Goal: Task Accomplishment & Management: Manage account settings

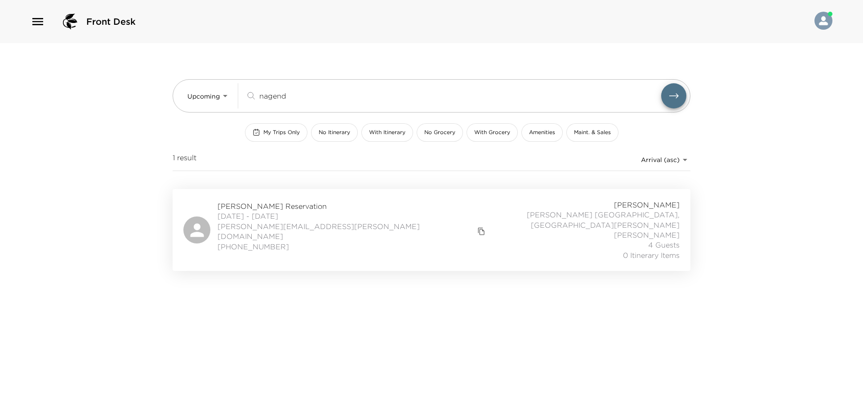
drag, startPoint x: 191, startPoint y: 144, endPoint x: 184, endPoint y: 152, distance: 10.2
click at [185, 149] on div "Upcoming Upcoming nagend ​ My Trips Only No Itinerary With Itinerary No Grocery…" at bounding box center [432, 116] width 518 height 146
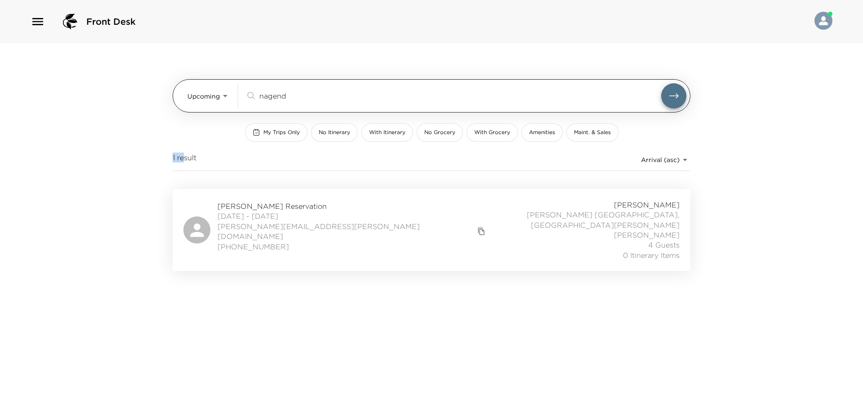
click at [208, 99] on body "Front Desk Upcoming Upcoming nagend ​ My Trips Only No Itinerary With Itinerary…" at bounding box center [431, 205] width 863 height 410
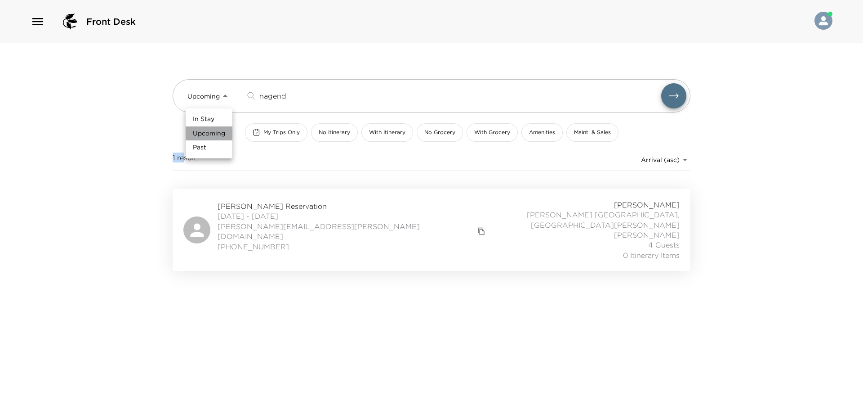
drag, startPoint x: 206, startPoint y: 126, endPoint x: 217, endPoint y: 120, distance: 12.1
click at [207, 126] on li "Upcoming" at bounding box center [209, 133] width 47 height 14
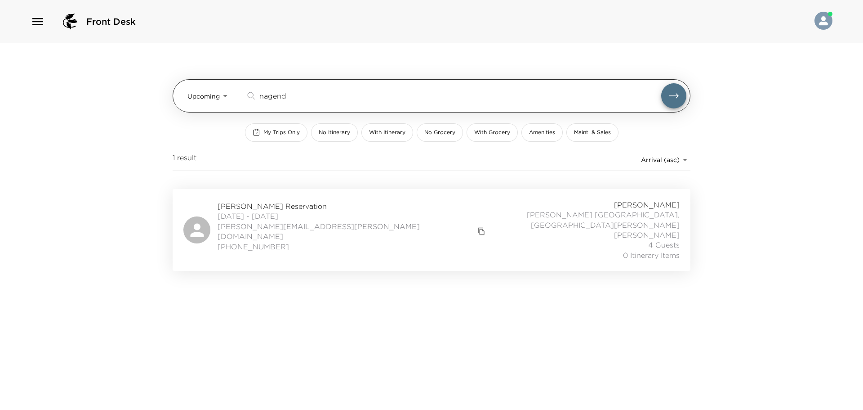
click at [280, 95] on input "nagend" at bounding box center [460, 95] width 402 height 10
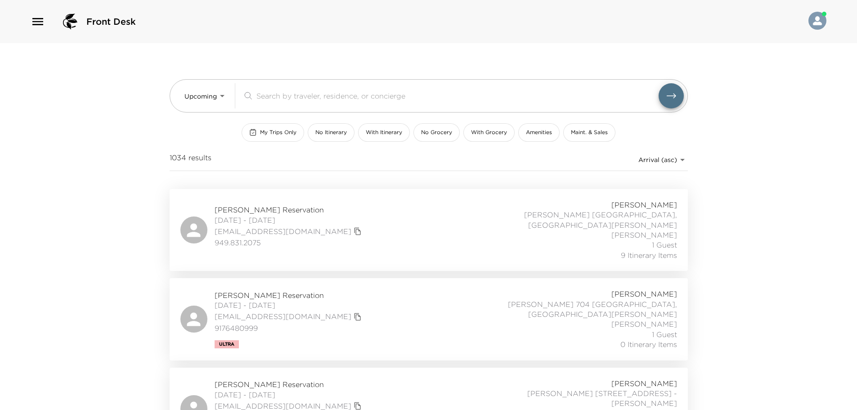
click at [286, 126] on button "My Trips Only" at bounding box center [272, 132] width 63 height 18
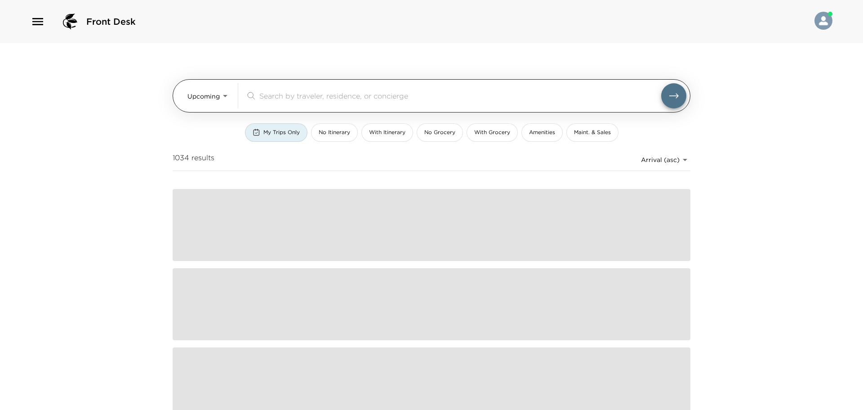
click at [187, 94] on body "Front Desk Upcoming Upcoming ​ My Trips Only No Itinerary With Itinerary No Gro…" at bounding box center [431, 205] width 863 height 410
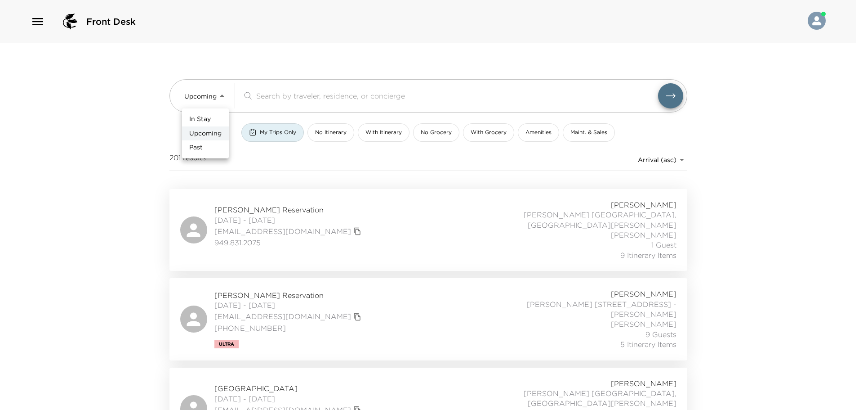
click at [200, 123] on span "In Stay" at bounding box center [200, 119] width 22 height 9
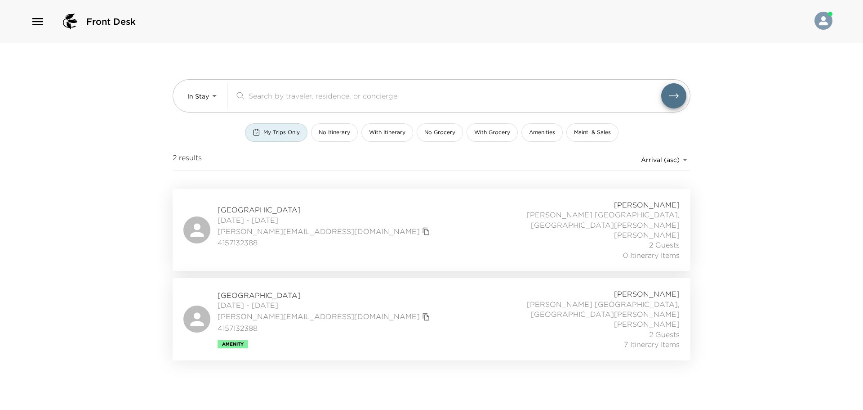
click at [446, 292] on div "Camilla Field Reservation 09/25/2025 - 09/30/2025 camillafield@me.com 415713238…" at bounding box center [431, 319] width 496 height 60
click at [339, 229] on div "Camilla Field Reservation 09/25/2025 - 09/30/2025 camillafield@me.com 415713238…" at bounding box center [431, 230] width 496 height 60
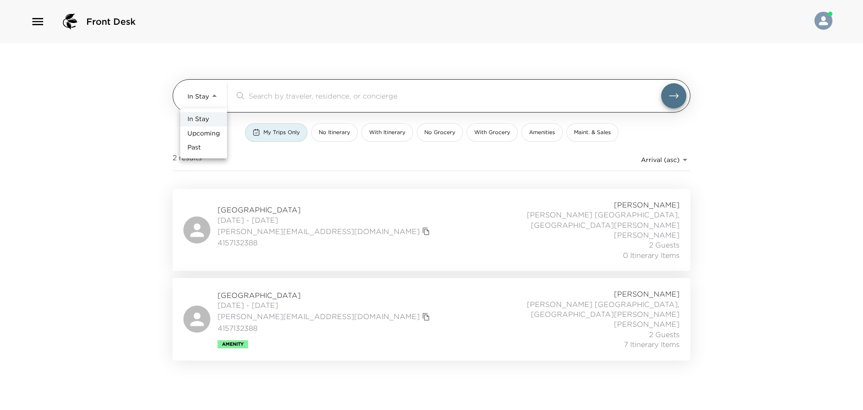
click at [192, 99] on body "Front Desk In Stay In-Stay ​ My Trips Only No Itinerary With Itinerary No Groce…" at bounding box center [431, 205] width 863 height 410
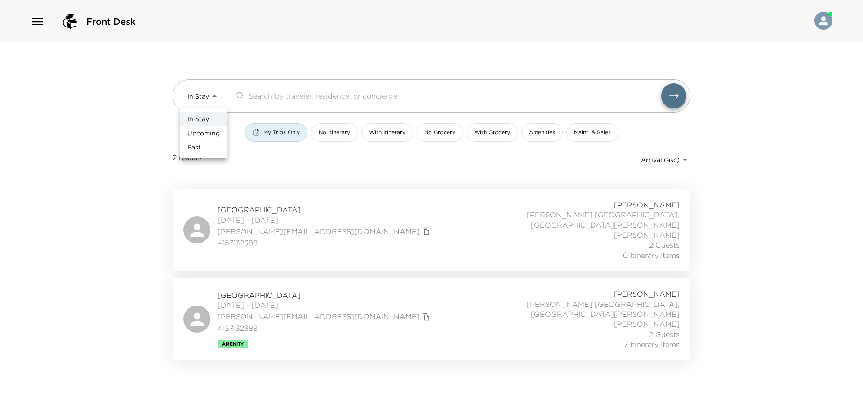
click at [198, 143] on span "Past" at bounding box center [194, 147] width 13 height 9
type input "Past"
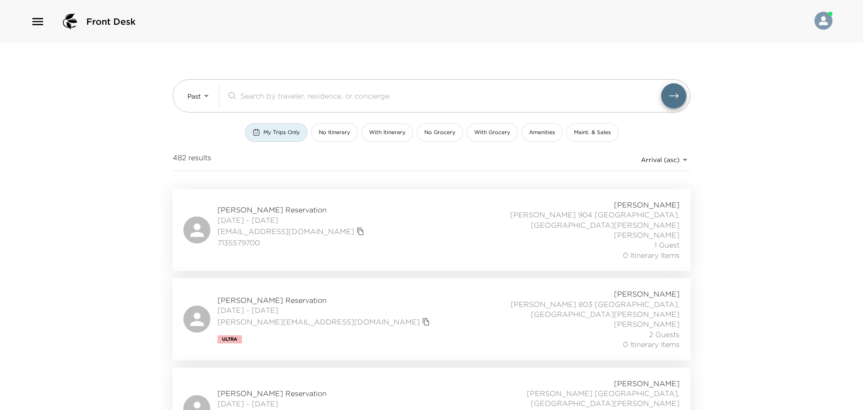
click at [670, 162] on body "Front Desk Past Past ​ My Trips Only No Itinerary With Itinerary No Grocery Wit…" at bounding box center [431, 205] width 863 height 410
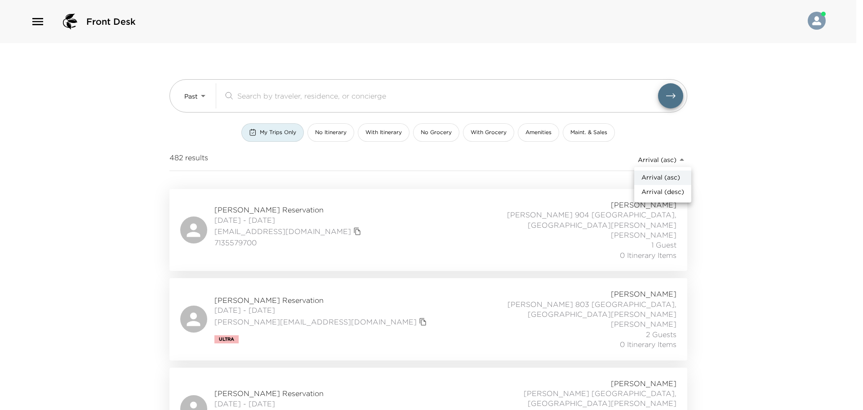
click at [670, 191] on span "Arrival (desc)" at bounding box center [663, 192] width 43 height 9
type input "reservations_prod_arrival_desc"
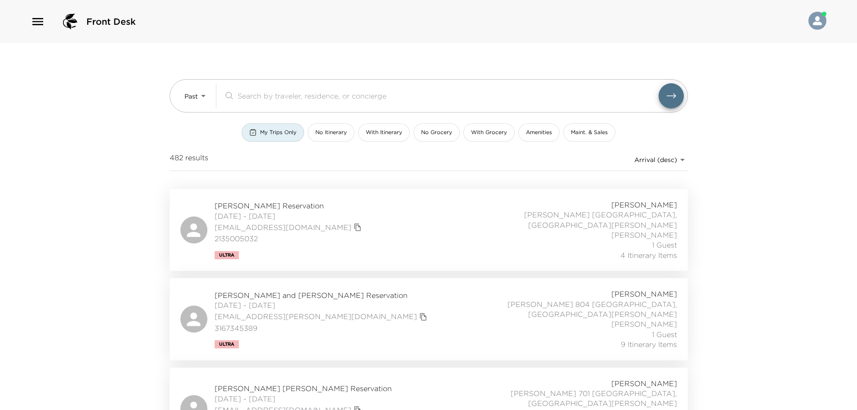
click at [377, 223] on div "Toni Ko Reservation 09/01/2025 - 09/08/2025 toniko2014@gmail.com 2135005032 Ult…" at bounding box center [428, 230] width 496 height 60
click at [395, 311] on div "David and Kathy Robertson Reservation 08/28/2025 - 09/01/2025 kathyrobertson@co…" at bounding box center [428, 319] width 496 height 60
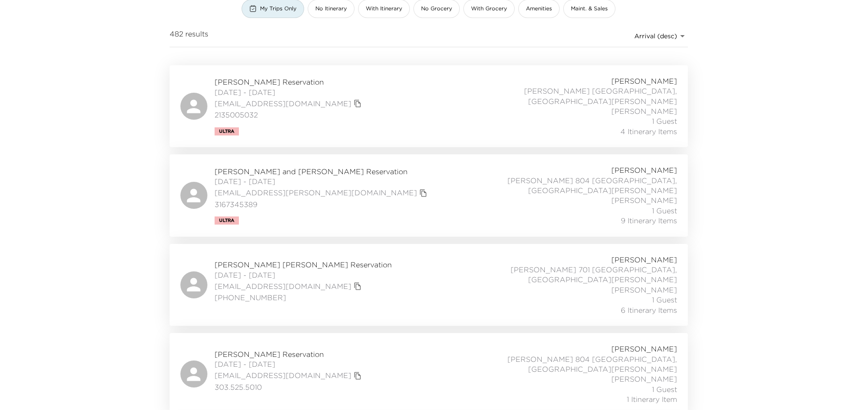
scroll to position [135, 0]
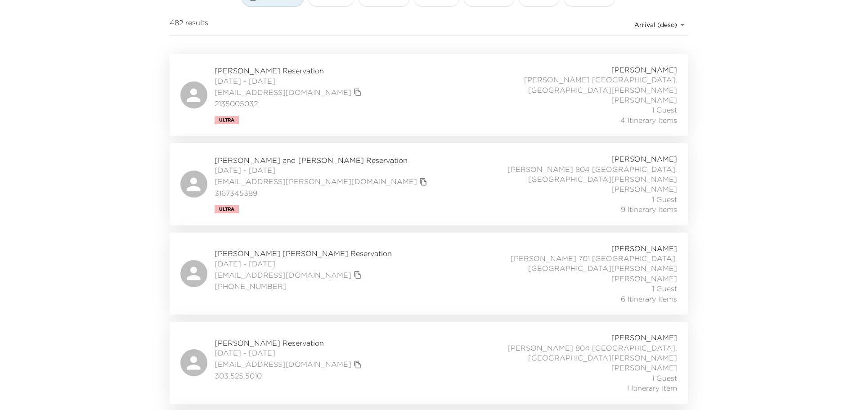
click at [363, 255] on div "Cooper McKee Reservation 08/27/2025 - 09/01/2025 czmckee@gmail.com (314) 378-65…" at bounding box center [428, 273] width 496 height 60
click at [343, 348] on div "Debbie Raeder Reservation 08/26/2025 - 08/28/2025 debbieraeder@gmail.com 303.52…" at bounding box center [428, 362] width 496 height 60
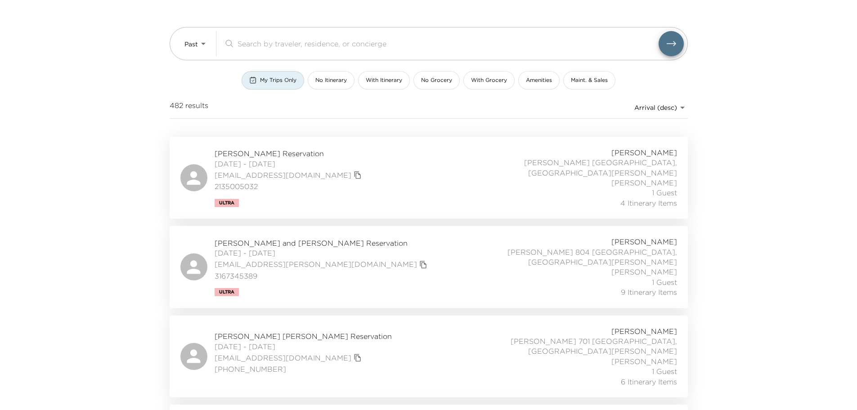
scroll to position [0, 0]
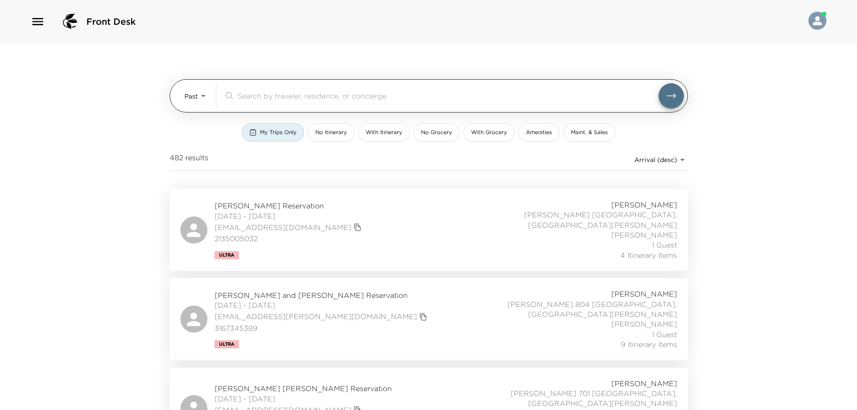
drag, startPoint x: 228, startPoint y: 110, endPoint x: 211, endPoint y: 95, distance: 22.6
click at [216, 98] on div "Past Past ​" at bounding box center [429, 95] width 518 height 33
drag, startPoint x: 211, startPoint y: 95, endPoint x: 206, endPoint y: 103, distance: 9.5
click at [211, 95] on div "Past Past ​" at bounding box center [433, 95] width 499 height 25
click at [206, 103] on body "Front Desk Past Past ​ My Trips Only No Itinerary With Itinerary No Grocery Wit…" at bounding box center [428, 205] width 857 height 410
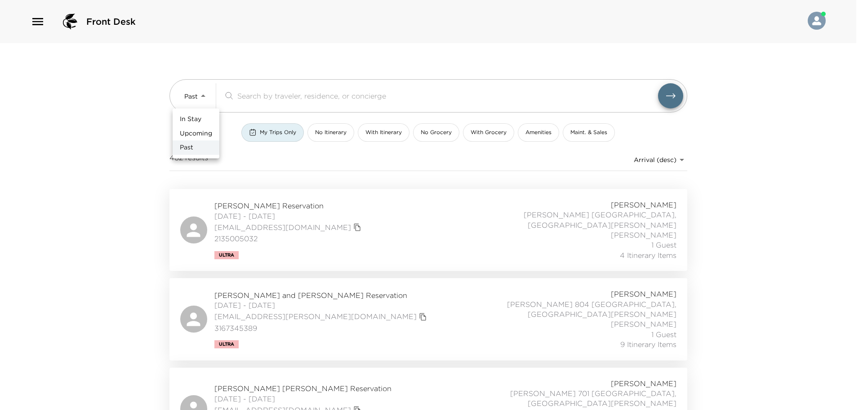
click at [195, 129] on span "Upcoming" at bounding box center [196, 133] width 32 height 9
type input "Upcoming"
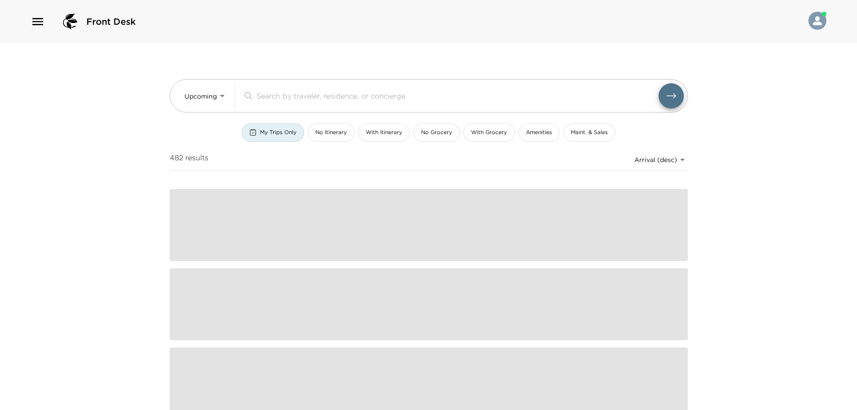
click at [282, 96] on input "search" at bounding box center [457, 95] width 402 height 10
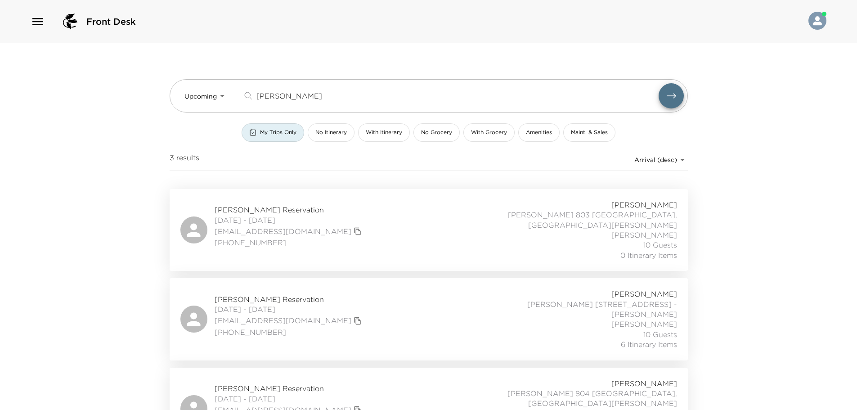
scroll to position [9, 0]
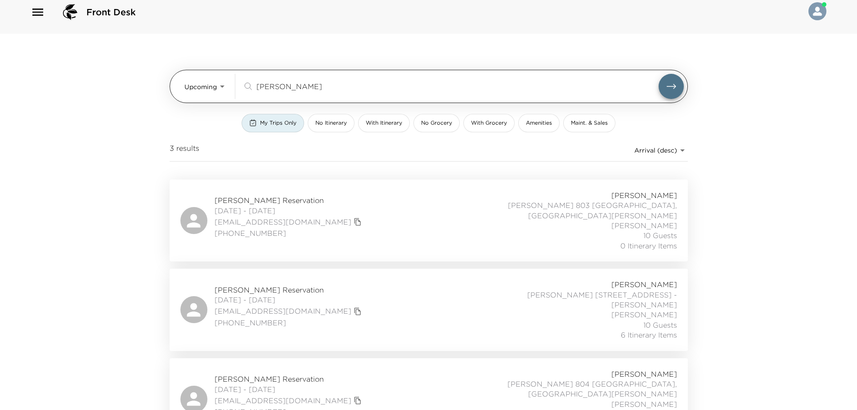
type input "chang"
click at [216, 92] on body "Front Desk Upcoming Upcoming chang ​ My Trips Only No Itinerary With Itinerary …" at bounding box center [428, 196] width 857 height 410
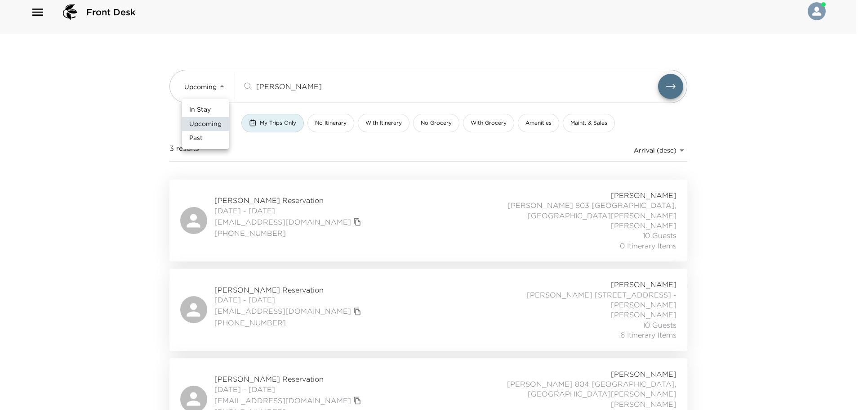
click at [272, 126] on div at bounding box center [431, 205] width 863 height 410
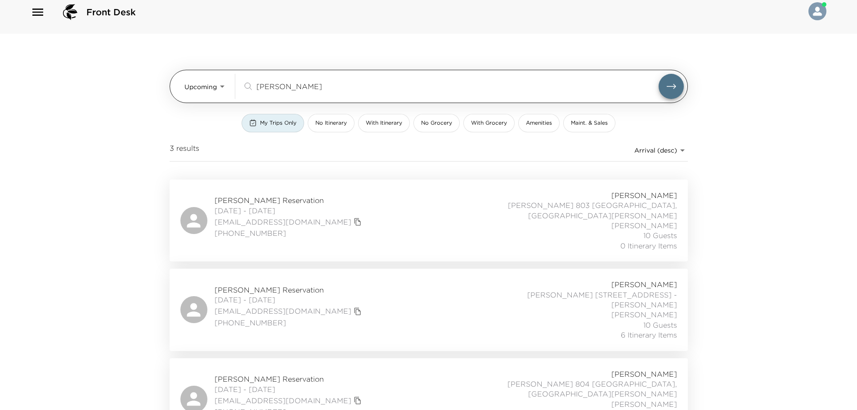
click at [229, 89] on div "Upcoming Upcoming chang ​" at bounding box center [433, 86] width 499 height 25
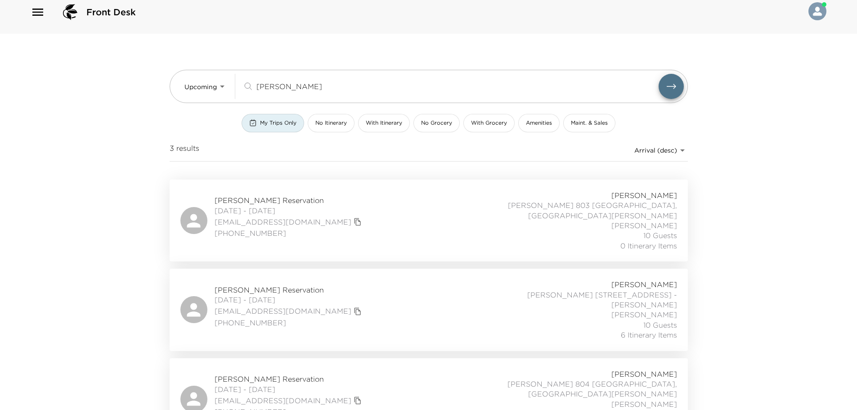
drag, startPoint x: 274, startPoint y: 137, endPoint x: 262, endPoint y: 122, distance: 19.5
click at [273, 134] on div "Upcoming Upcoming chang ​ My Trips Only No Itinerary With Itinerary No Grocery …" at bounding box center [429, 107] width 518 height 146
drag, startPoint x: 262, startPoint y: 122, endPoint x: 219, endPoint y: 106, distance: 46.0
click at [259, 122] on div "My Trips Only" at bounding box center [272, 123] width 47 height 8
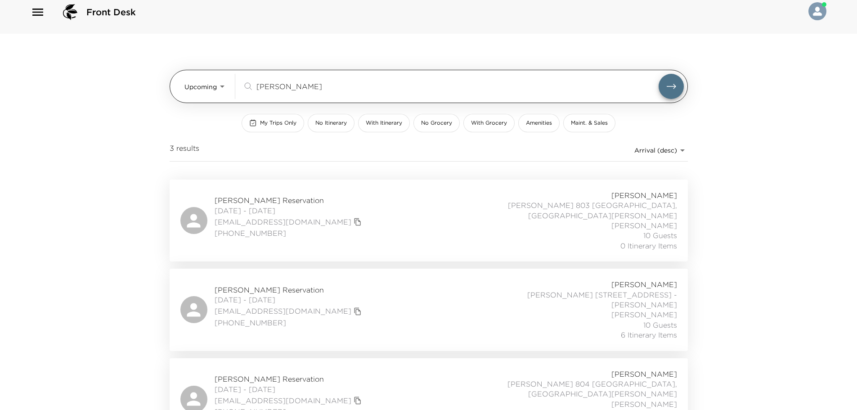
click at [209, 90] on body "Front Desk Upcoming Upcoming chang ​ My Trips Only No Itinerary With Itinerary …" at bounding box center [428, 196] width 857 height 410
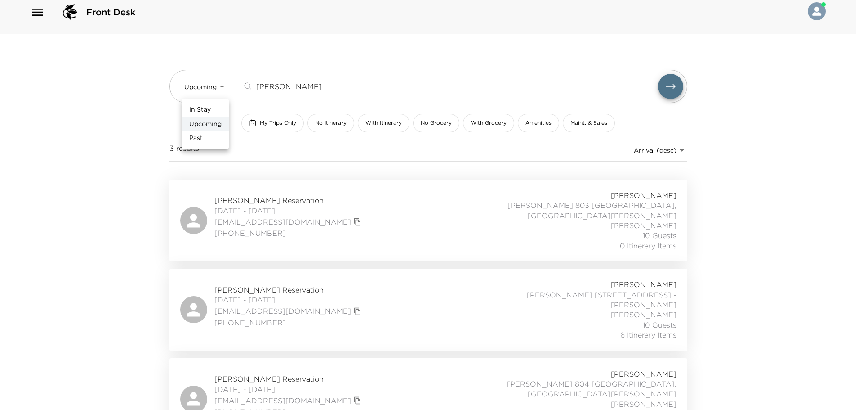
click at [210, 142] on li "Past" at bounding box center [205, 138] width 47 height 14
type input "Past"
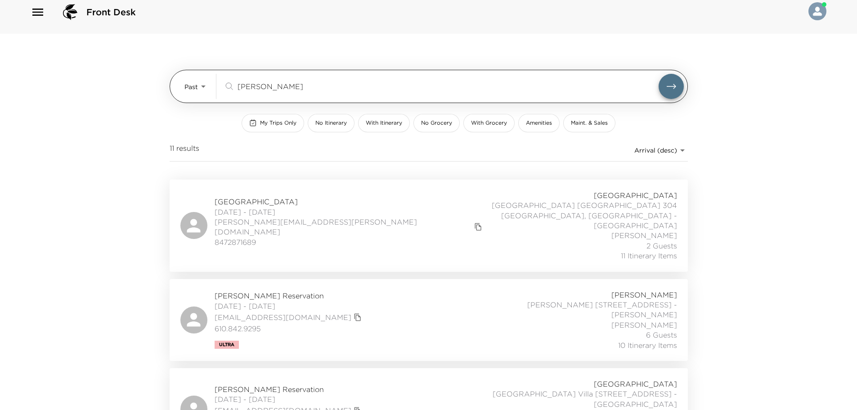
click at [284, 94] on div "chang ​" at bounding box center [453, 86] width 460 height 25
click at [286, 89] on input "chang" at bounding box center [447, 86] width 421 height 10
click at [658, 74] on button "submit" at bounding box center [670, 86] width 25 height 25
click at [298, 83] on input "chang" at bounding box center [447, 86] width 421 height 10
drag, startPoint x: 286, startPoint y: 84, endPoint x: 180, endPoint y: 88, distance: 106.2
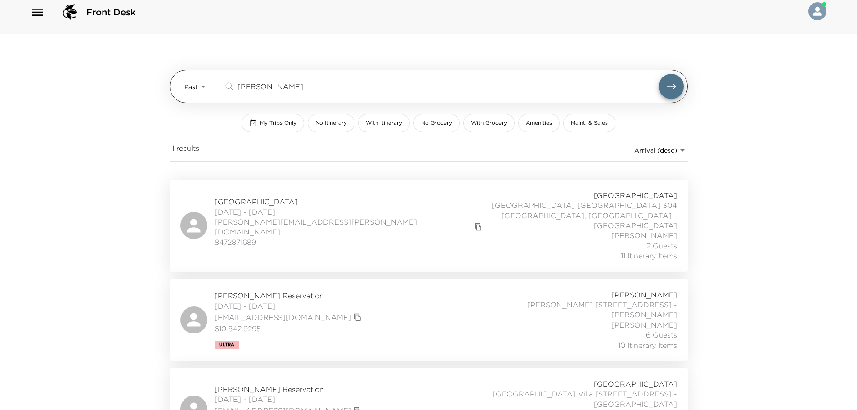
click at [180, 88] on div "Past Past chang ​" at bounding box center [429, 86] width 518 height 33
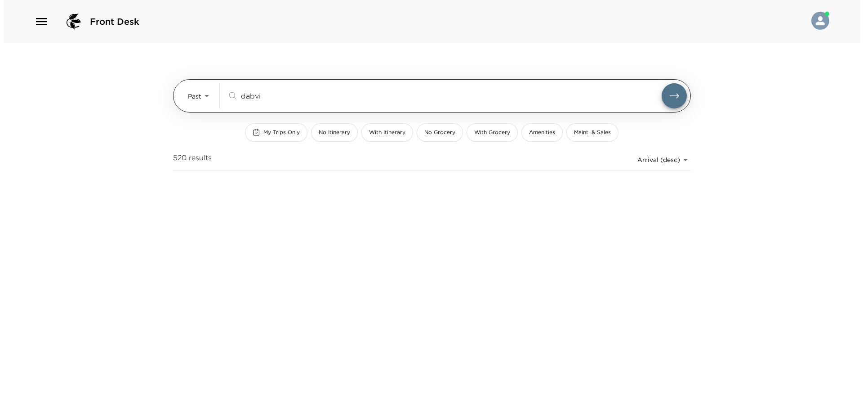
scroll to position [0, 0]
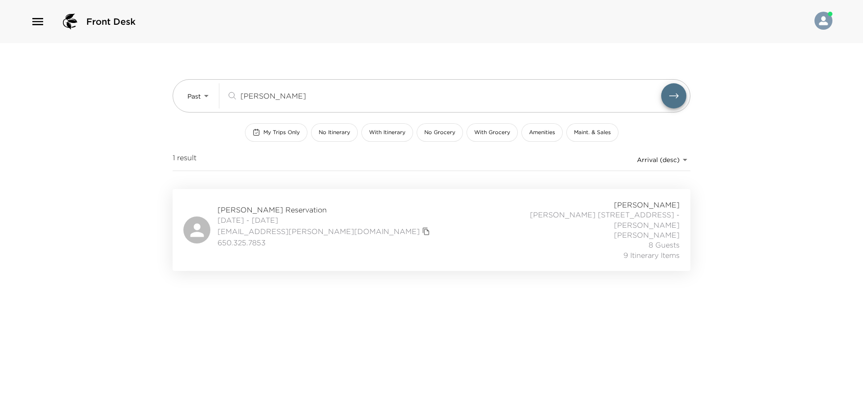
type input "david chang"
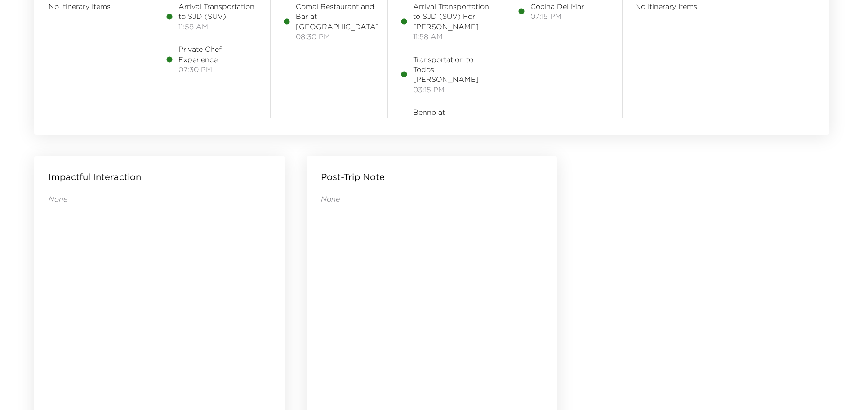
scroll to position [881, 0]
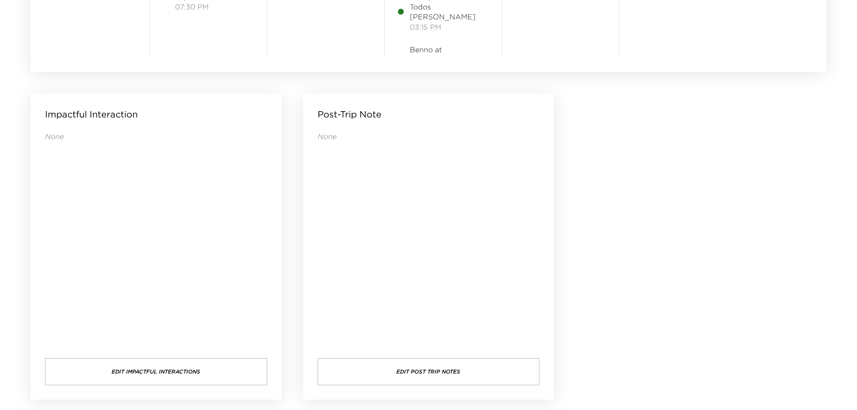
click at [480, 370] on button "Edit Post Trip Notes" at bounding box center [428, 371] width 222 height 27
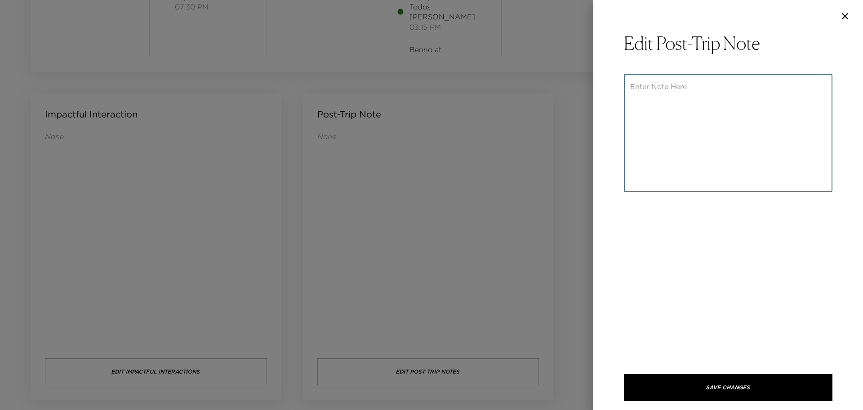
click at [766, 114] on textarea at bounding box center [728, 132] width 196 height 103
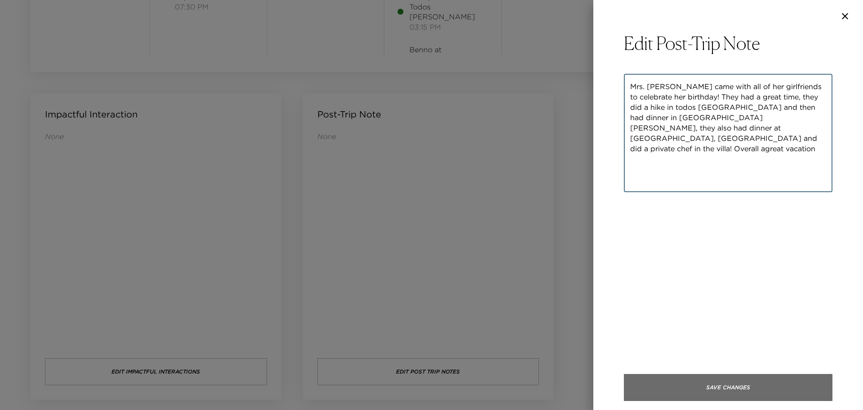
type textarea "Mrs. [PERSON_NAME] came with all of her girlfriends to celebrate her birthday! …"
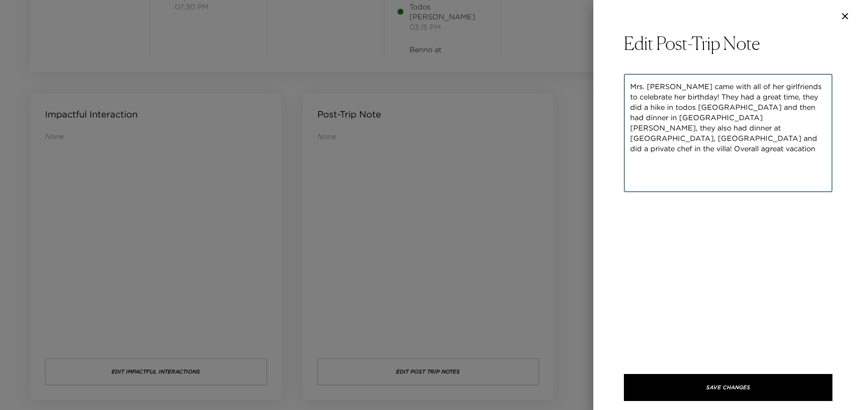
drag, startPoint x: 742, startPoint y: 384, endPoint x: 711, endPoint y: 382, distance: 32.0
click at [742, 384] on button "Save Changes" at bounding box center [728, 387] width 209 height 27
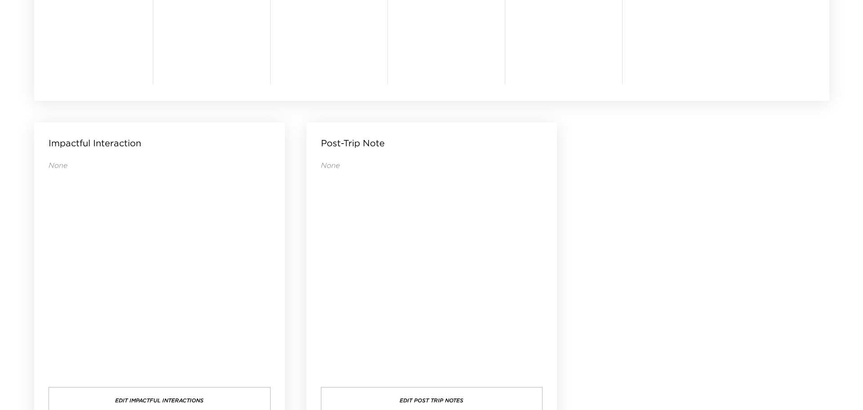
scroll to position [881, 0]
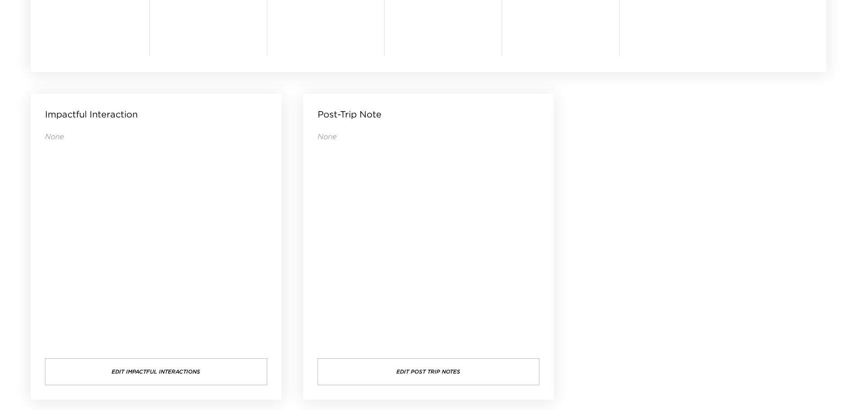
click at [394, 367] on button "Edit Post Trip Notes" at bounding box center [428, 371] width 222 height 27
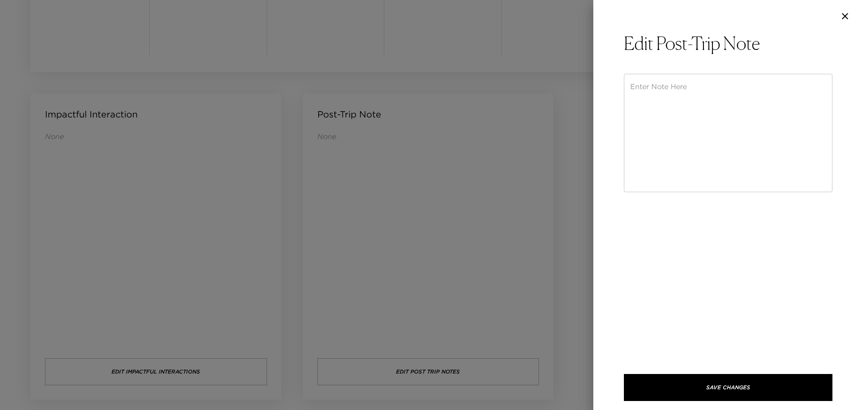
click at [686, 140] on textarea at bounding box center [728, 132] width 196 height 103
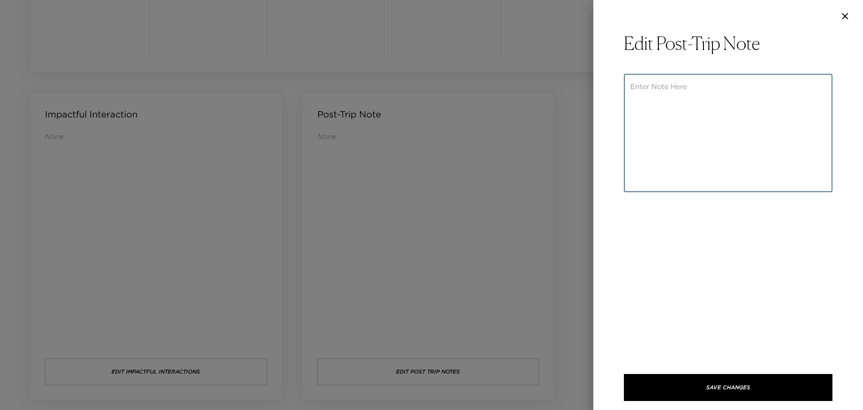
paste textarea "Mrs. Field came with all of her girlfriends to celebrate her birthday! They had…"
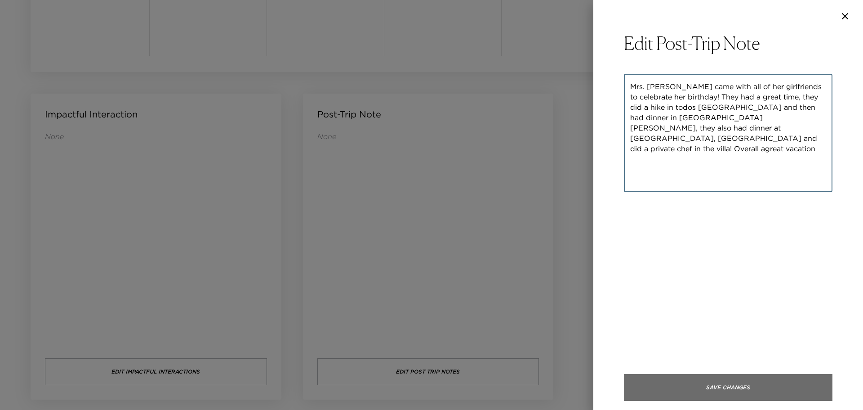
type textarea "Mrs. Field came with all of her girlfriends to celebrate her birthday! They had…"
click at [724, 395] on button "Save Changes" at bounding box center [728, 387] width 209 height 27
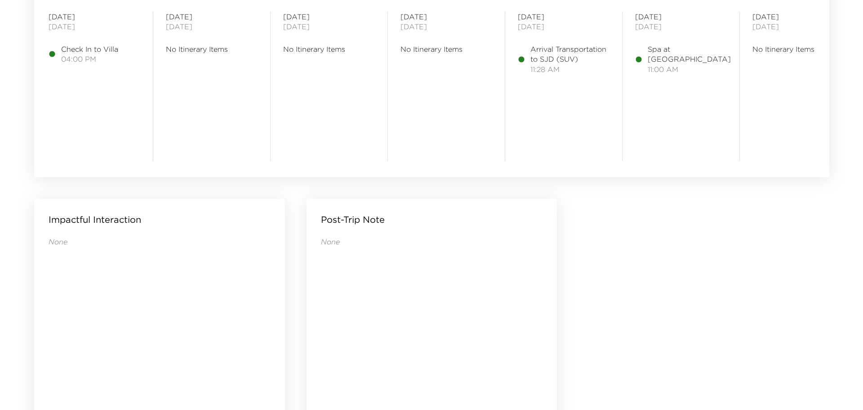
scroll to position [881, 0]
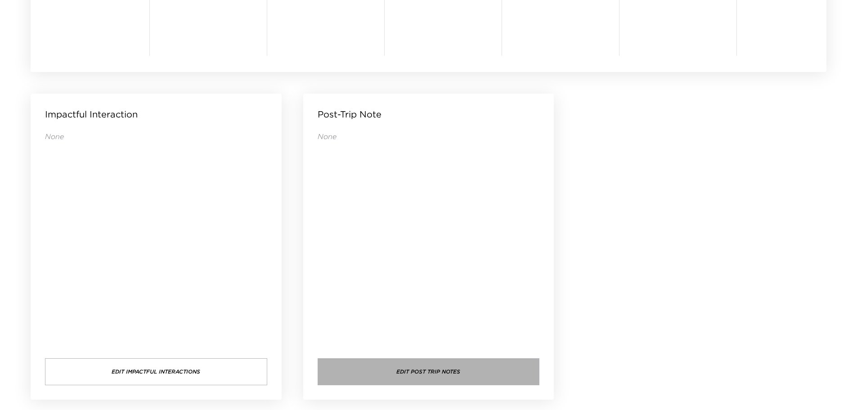
click at [404, 363] on button "Edit Post Trip Notes" at bounding box center [428, 371] width 222 height 27
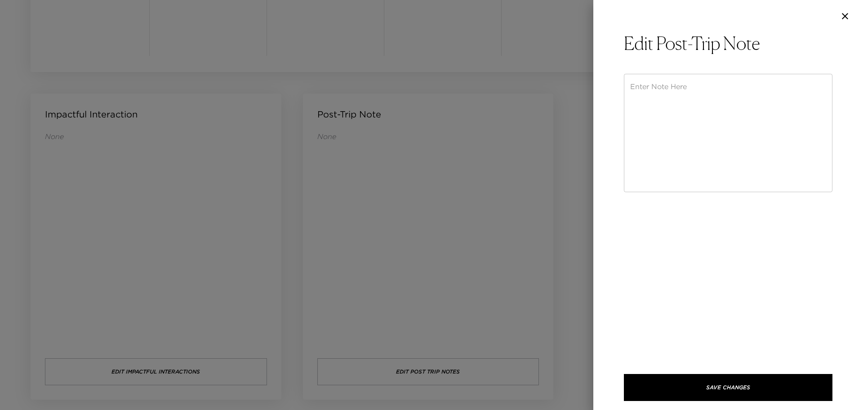
click at [681, 109] on textarea at bounding box center [728, 132] width 196 height 103
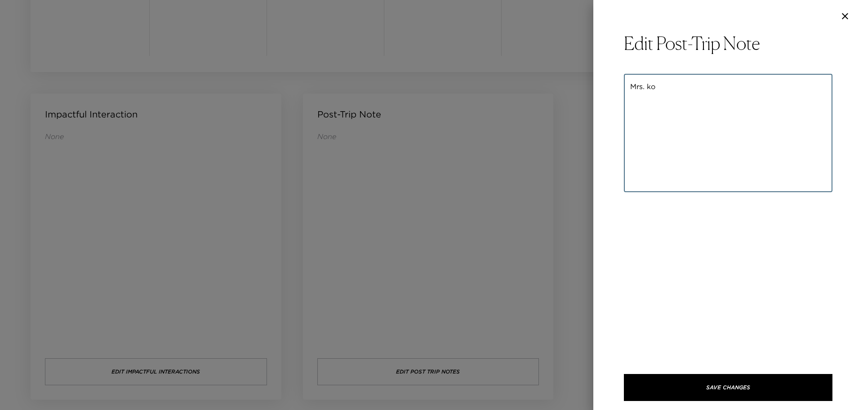
click at [762, 129] on textarea "Mrs. ko" at bounding box center [728, 132] width 196 height 103
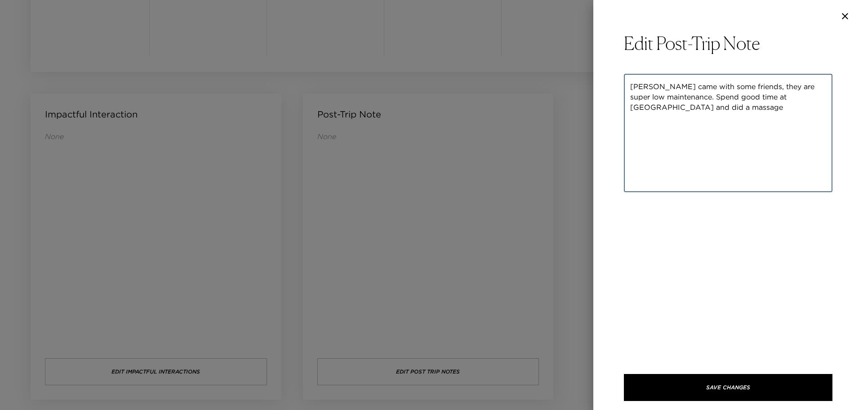
type textarea "Mrs. Ko came with some friends, they are super low maintenance. Spend good time…"
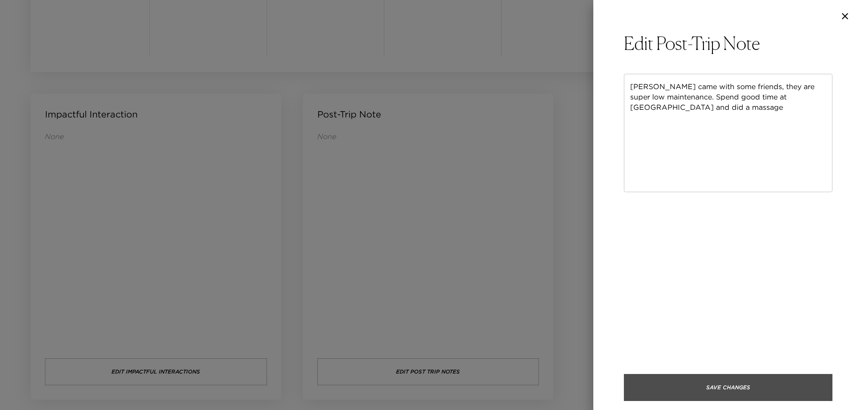
click at [624, 374] on button "Save Changes" at bounding box center [728, 387] width 209 height 27
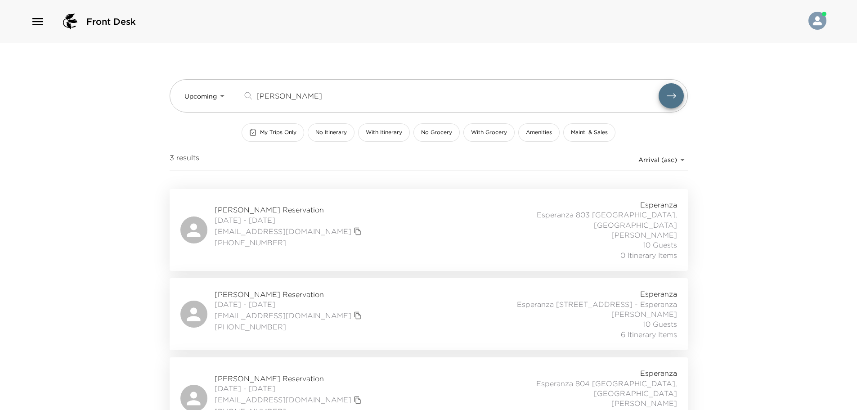
scroll to position [9, 0]
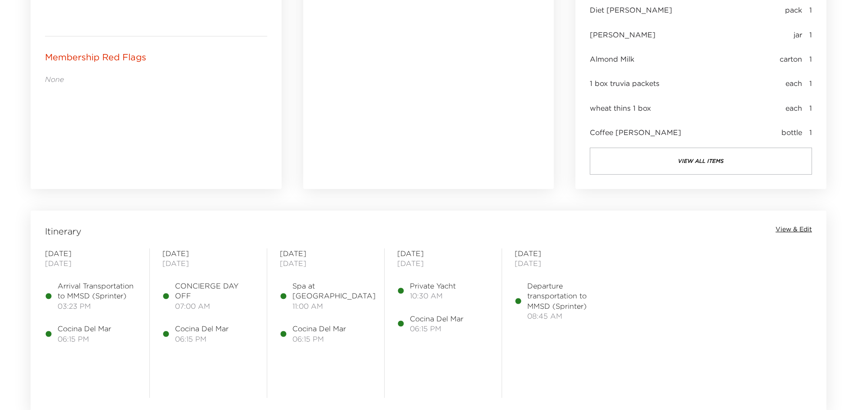
scroll to position [854, 0]
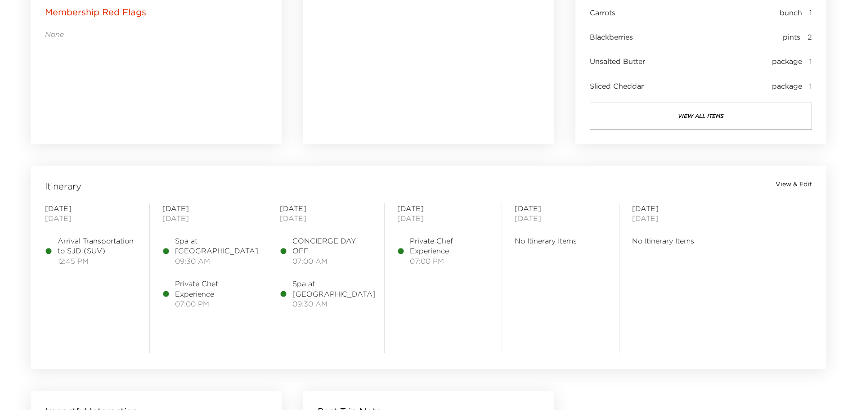
scroll to position [881, 0]
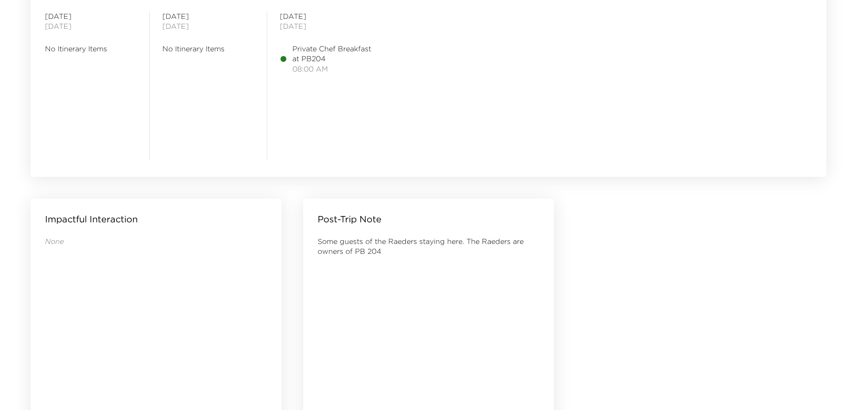
scroll to position [809, 0]
